Goal: Transaction & Acquisition: Book appointment/travel/reservation

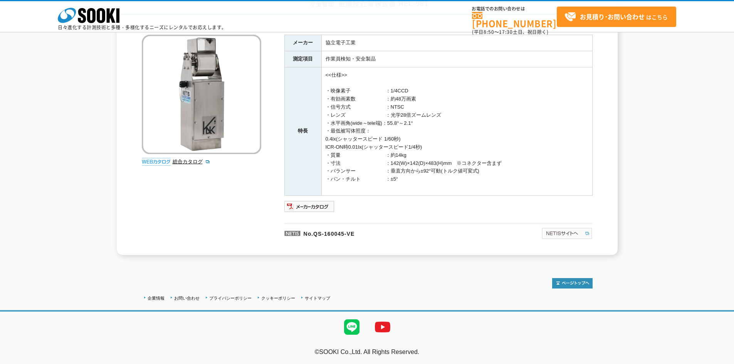
click at [550, 233] on img at bounding box center [566, 233] width 51 height 12
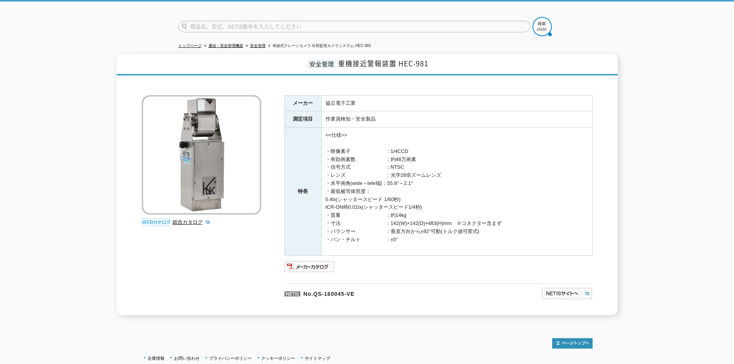
scroll to position [35, 0]
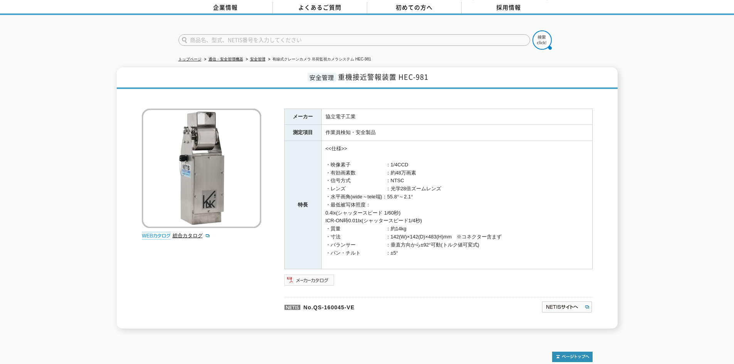
click at [303, 279] on img at bounding box center [309, 280] width 50 height 12
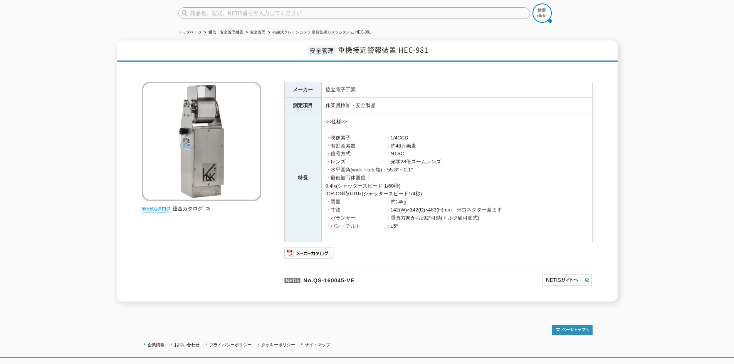
scroll to position [73, 0]
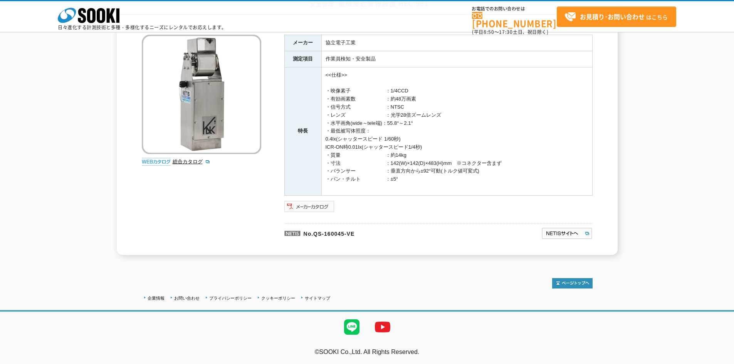
click at [306, 210] on img at bounding box center [309, 206] width 50 height 12
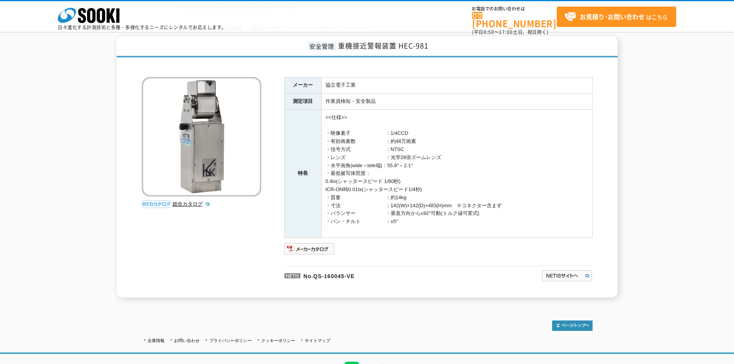
scroll to position [73, 0]
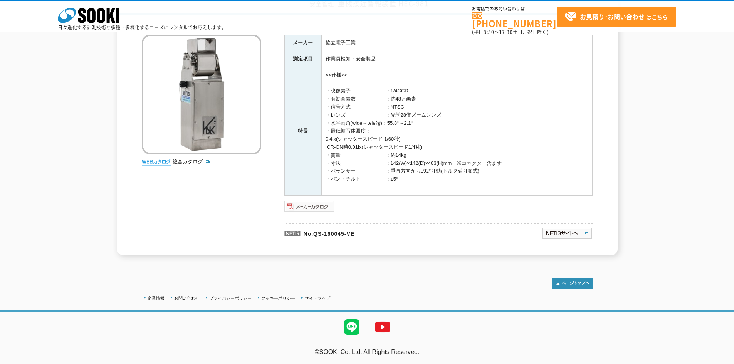
click at [309, 207] on img at bounding box center [309, 206] width 50 height 12
